Goal: Task Accomplishment & Management: Manage account settings

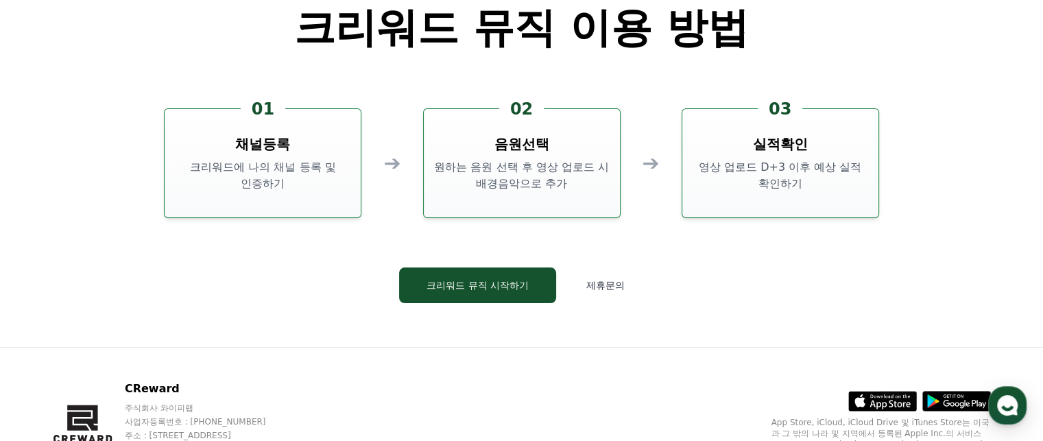
scroll to position [3716, 0]
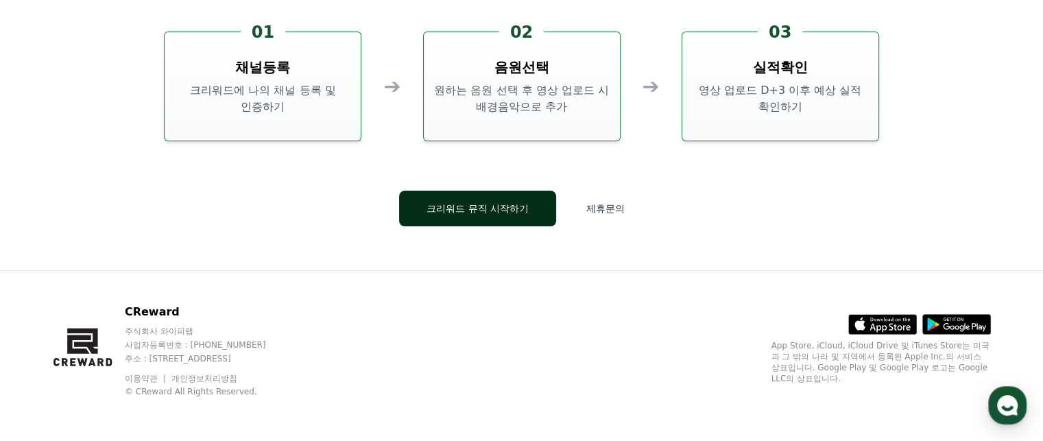
click at [477, 213] on button "크리워드 뮤직 시작하기" at bounding box center [477, 209] width 157 height 36
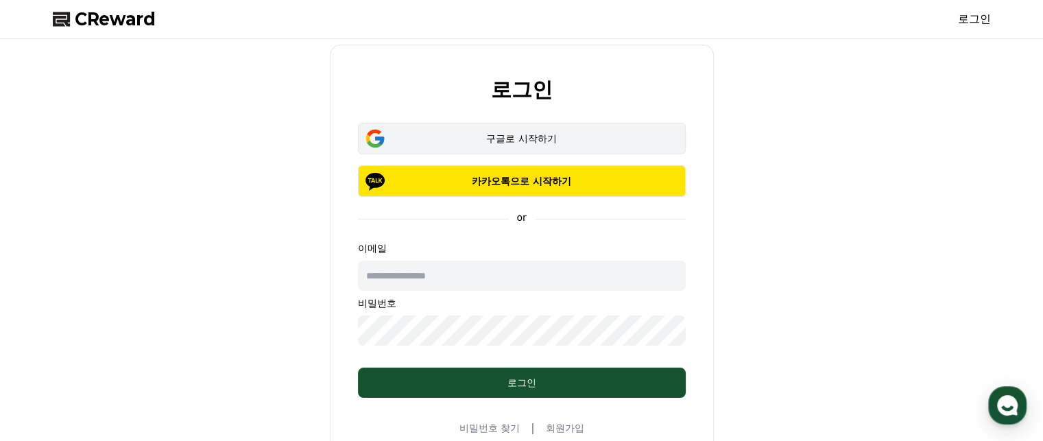
click at [536, 141] on div "구글로 시작하기" at bounding box center [522, 139] width 288 height 14
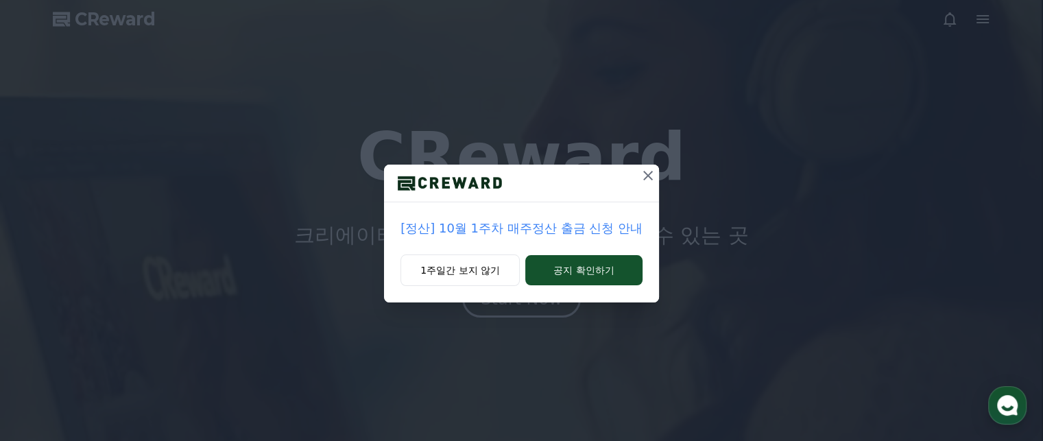
click at [650, 176] on icon at bounding box center [648, 175] width 16 height 16
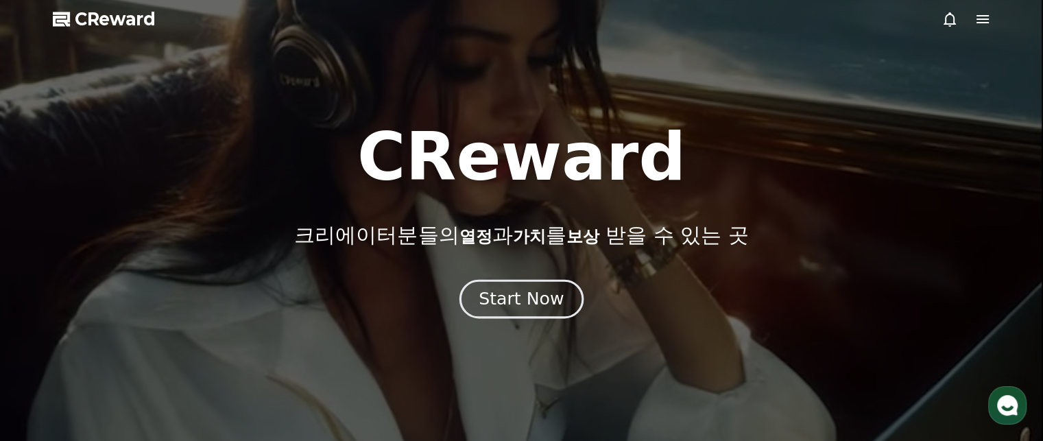
click at [512, 304] on div "Start Now" at bounding box center [521, 298] width 85 height 23
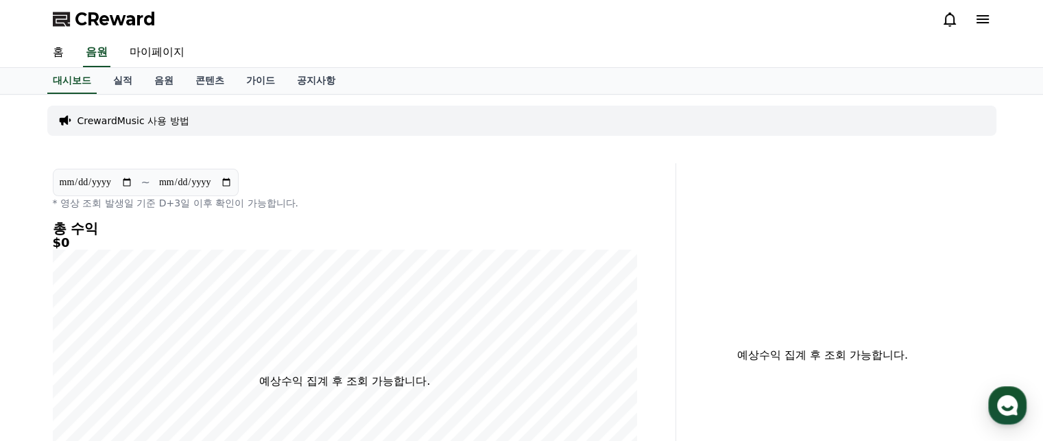
click at [139, 117] on p "CrewardMusic 사용 방법" at bounding box center [134, 121] width 112 height 14
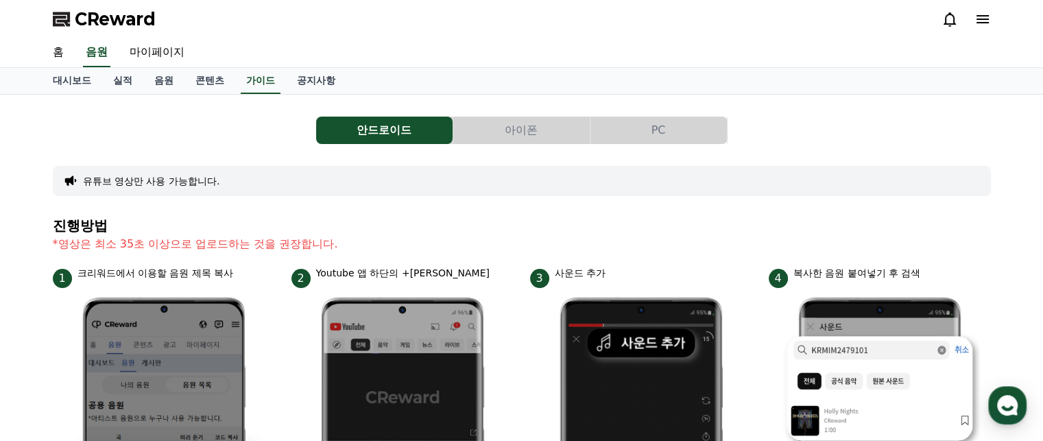
click at [681, 129] on button "PC" at bounding box center [659, 130] width 136 height 27
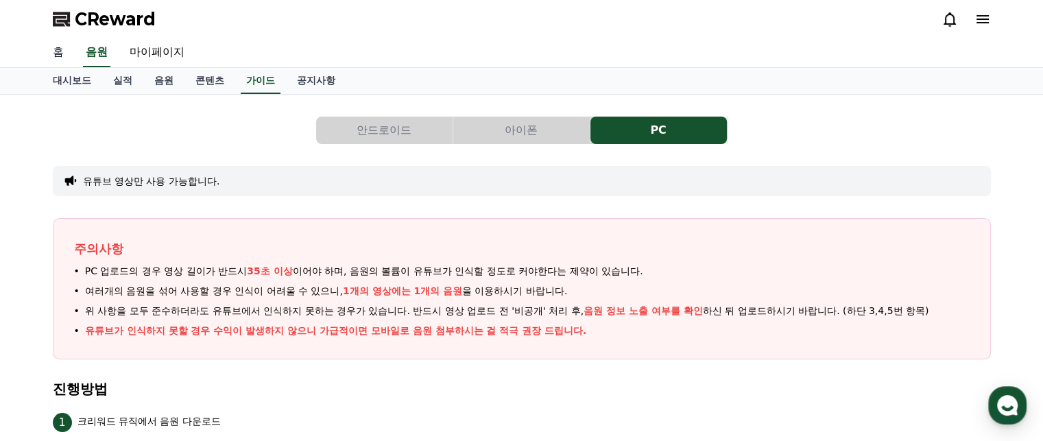
click at [56, 54] on link "홈" at bounding box center [58, 52] width 33 height 29
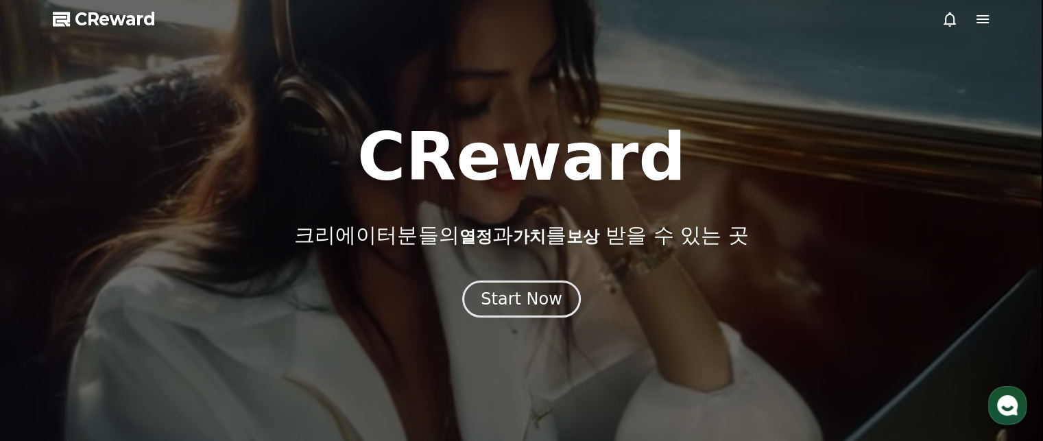
click at [115, 27] on span "CReward" at bounding box center [115, 19] width 81 height 22
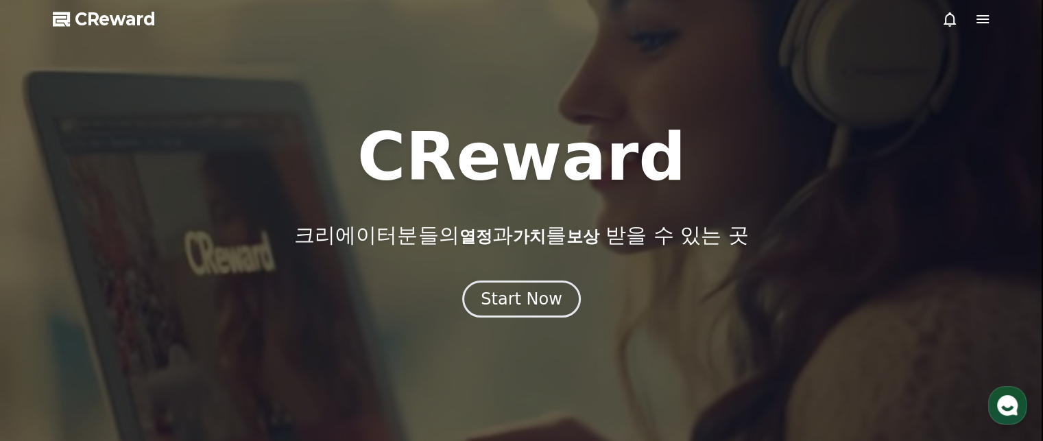
click at [988, 25] on icon at bounding box center [983, 19] width 16 height 16
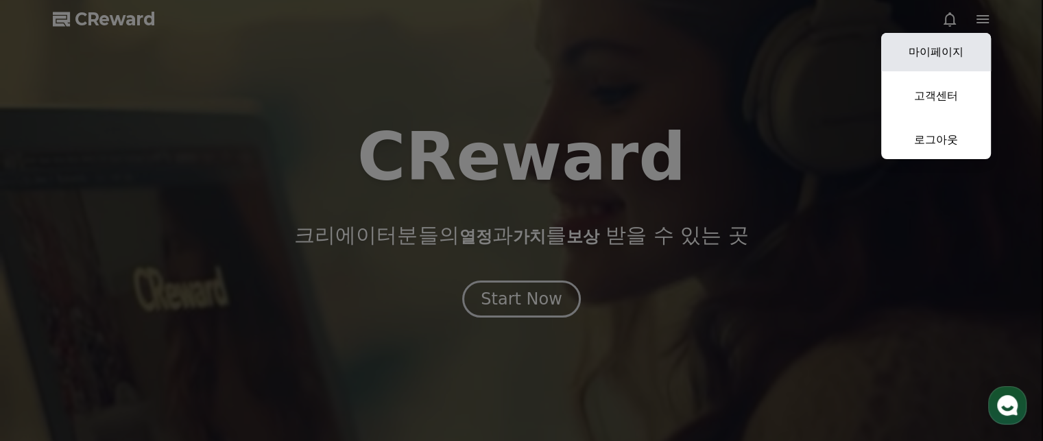
click at [938, 51] on link "마이페이지" at bounding box center [936, 52] width 110 height 38
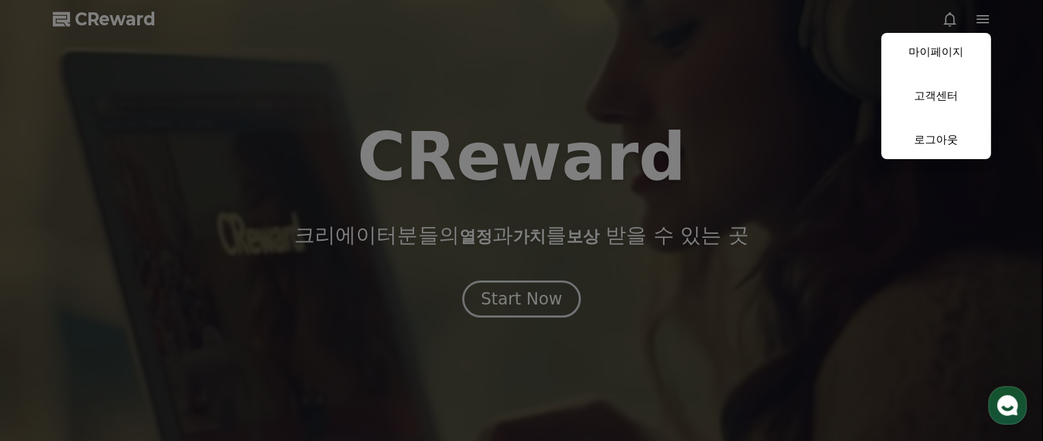
select select "**********"
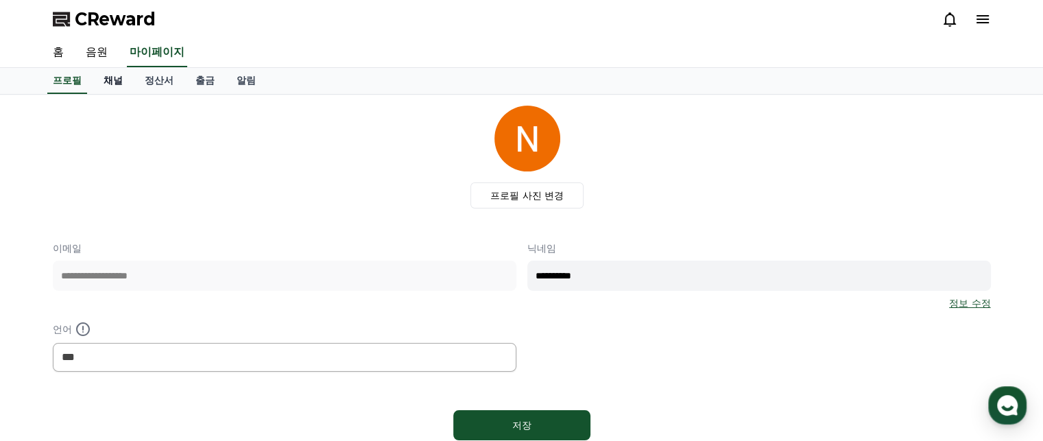
click at [117, 84] on link "채널" at bounding box center [113, 81] width 41 height 26
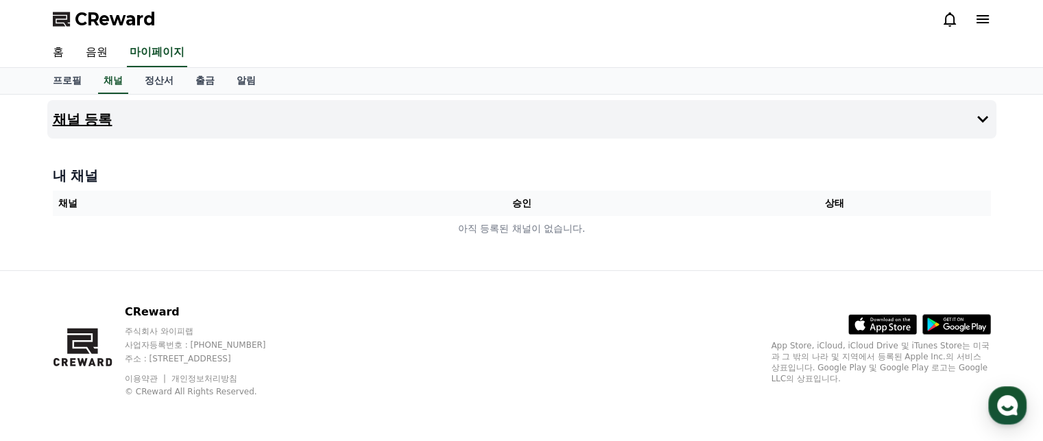
click at [95, 121] on h4 "채널 등록" at bounding box center [83, 119] width 60 height 15
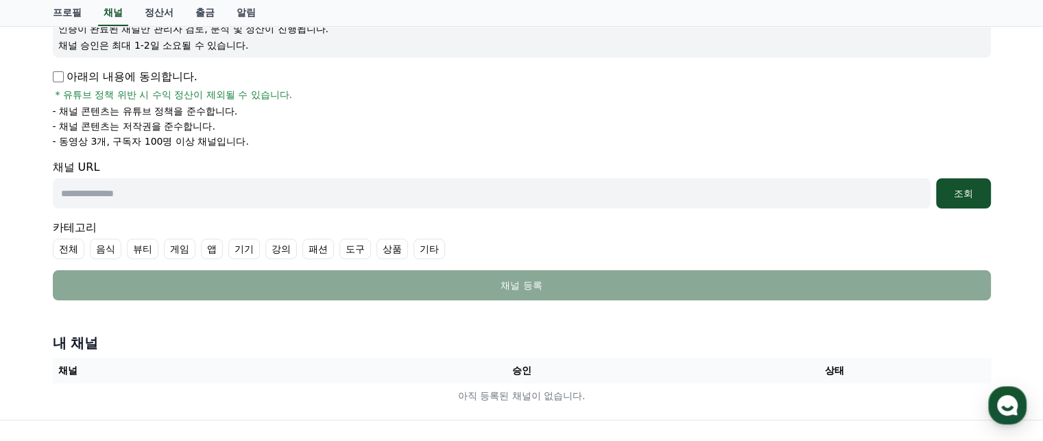
scroll to position [137, 0]
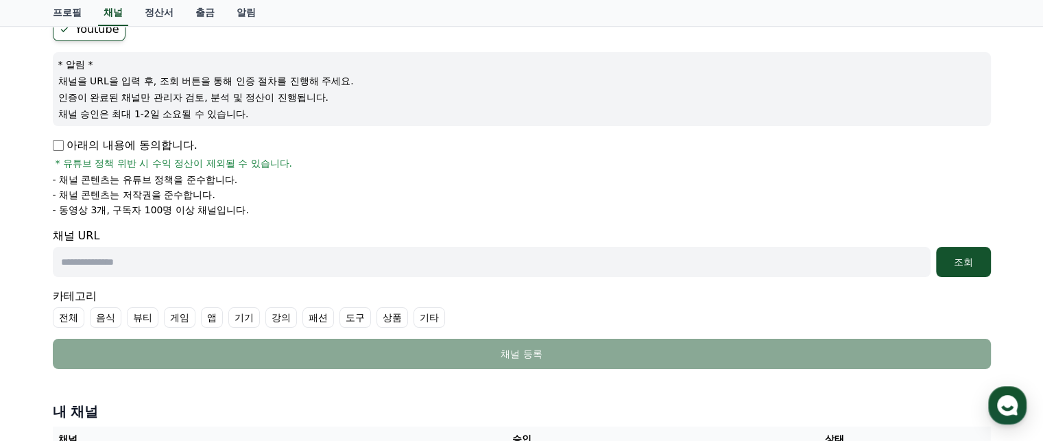
click at [237, 211] on p "- 동영상 3개, 구독자 100명 이상 채널입니다." at bounding box center [151, 210] width 196 height 14
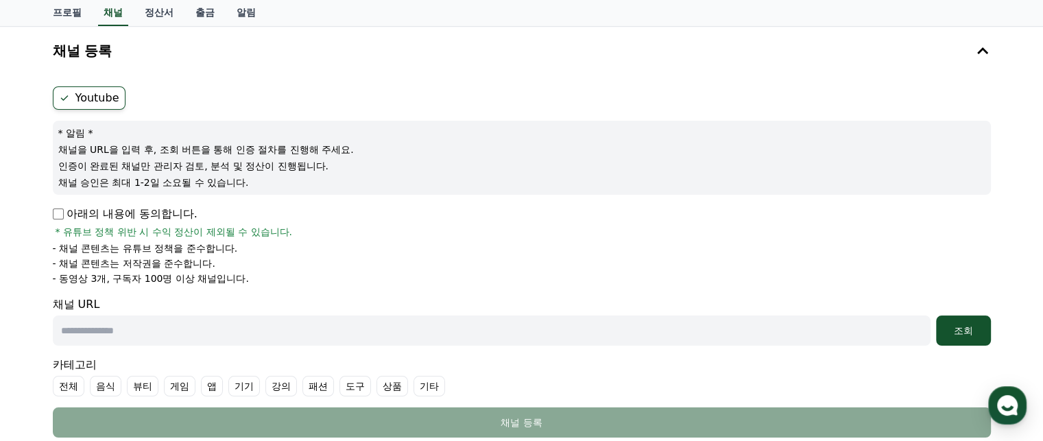
scroll to position [0, 0]
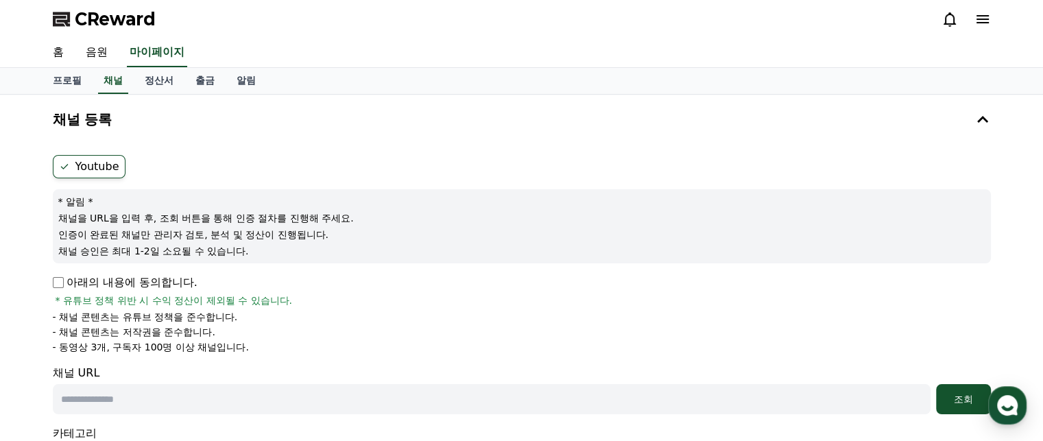
click at [988, 13] on icon at bounding box center [983, 19] width 16 height 16
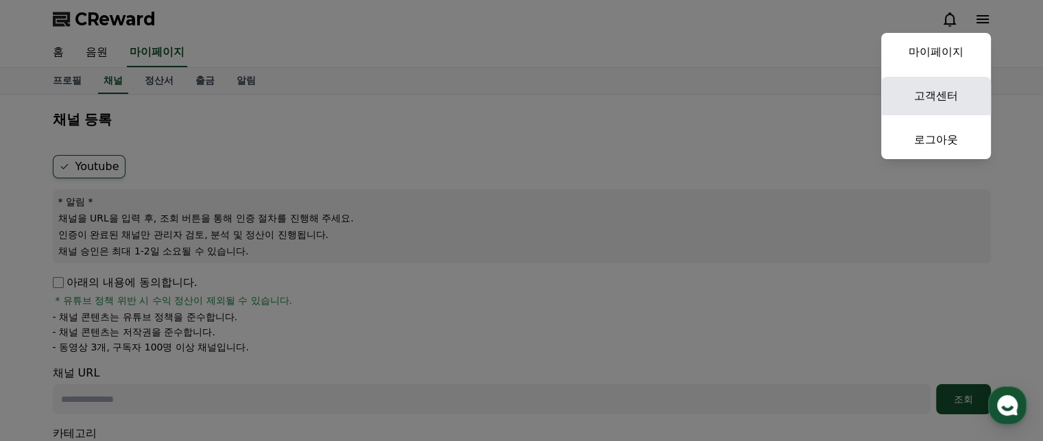
click at [913, 96] on link "고객센터" at bounding box center [936, 96] width 110 height 38
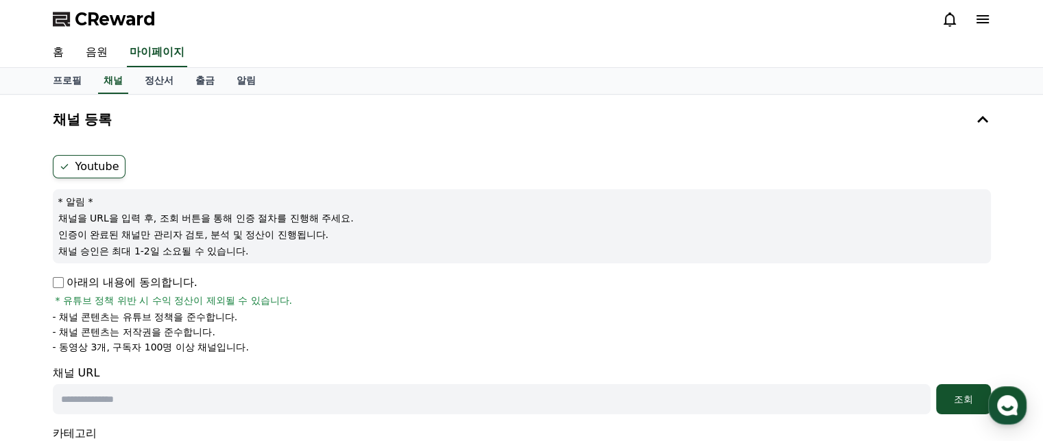
click at [95, 170] on label "Youtube" at bounding box center [89, 166] width 73 height 23
click at [239, 161] on ul "Youtube" at bounding box center [522, 166] width 938 height 23
click at [139, 12] on span "CReward" at bounding box center [115, 19] width 81 height 22
